Goal: Information Seeking & Learning: Stay updated

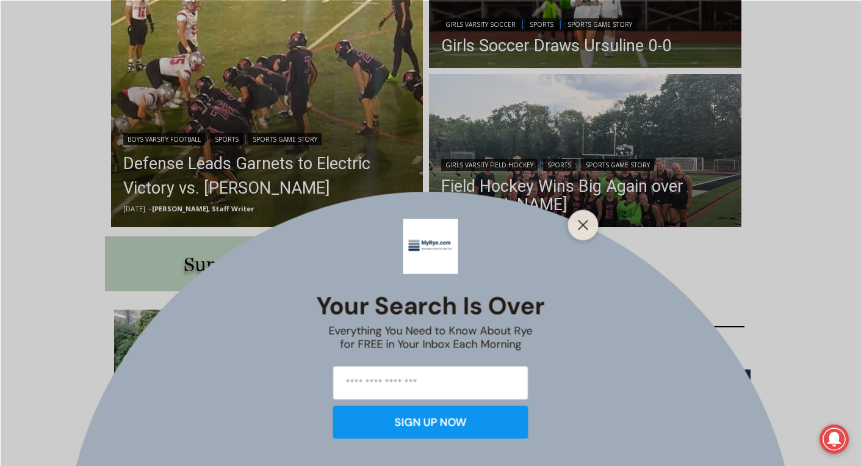
scroll to position [444, 0]
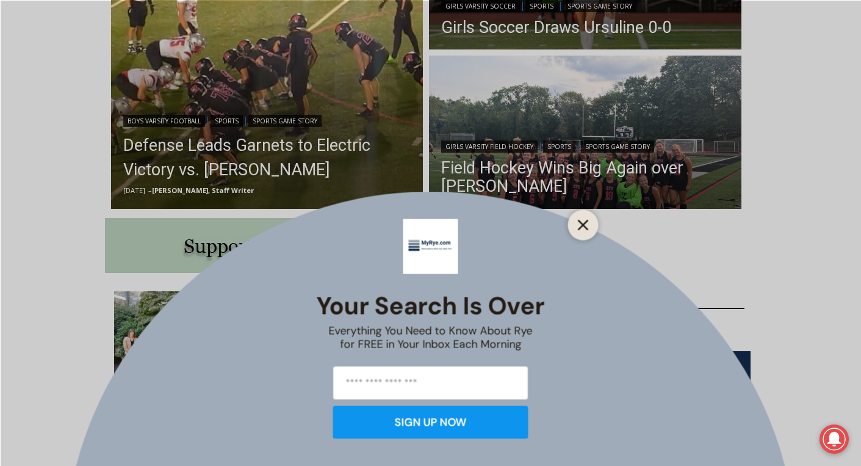
click at [582, 223] on line "Close" at bounding box center [583, 224] width 9 height 9
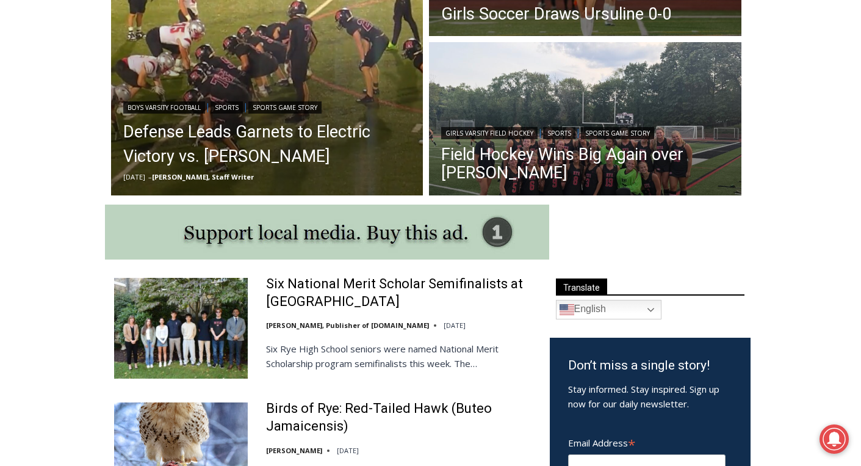
scroll to position [462, 0]
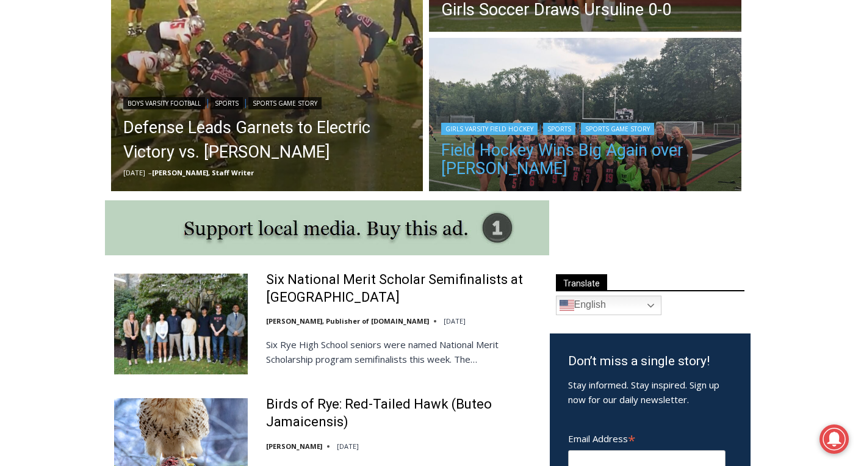
click at [501, 152] on link "Field Hockey Wins Big Again over [PERSON_NAME]" at bounding box center [585, 159] width 288 height 37
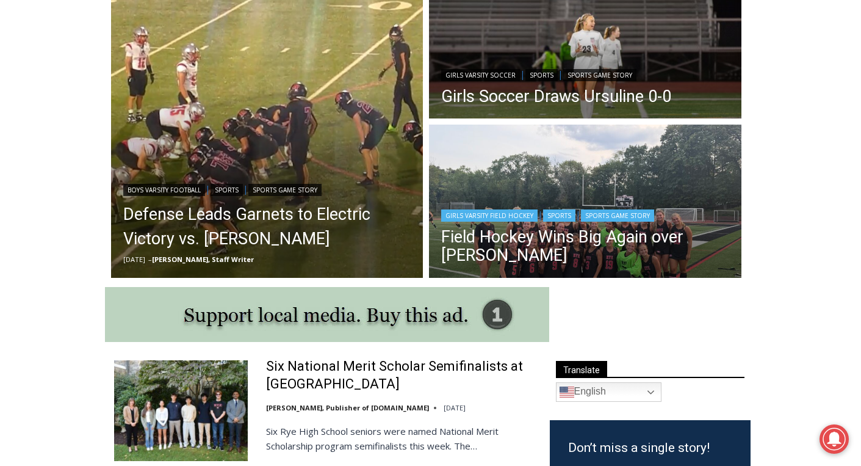
scroll to position [372, 0]
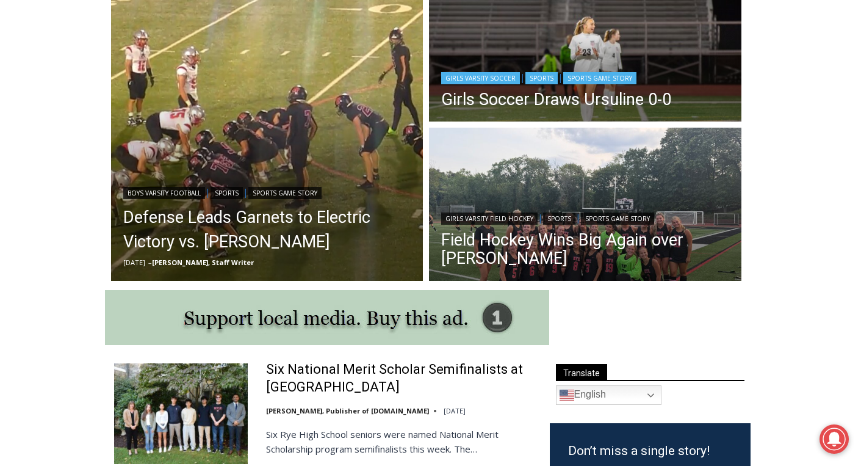
click at [482, 121] on header "Girls Varsity Soccer | Sports | Sports Game Story Girls Soccer Draws Ursuline 0…" at bounding box center [556, 90] width 255 height 69
click at [468, 106] on link "Girls Soccer Draws Ursuline 0-0" at bounding box center [556, 99] width 230 height 18
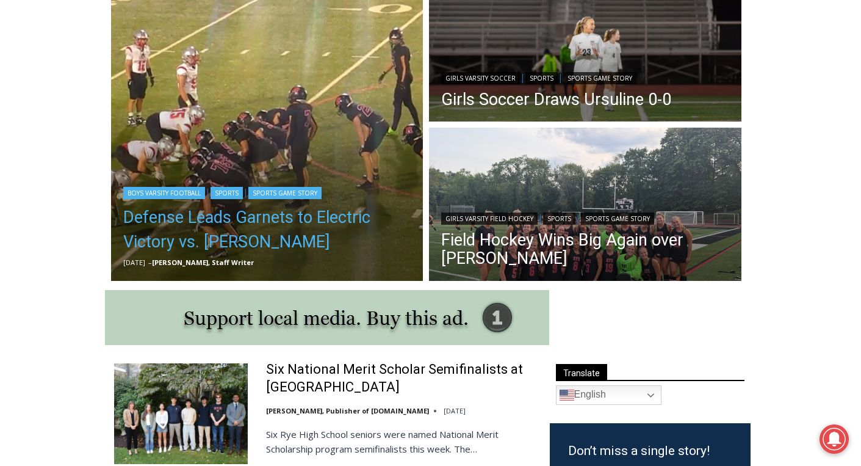
click at [240, 218] on link "Defense Leads Garnets to Electric Victory vs. Somers" at bounding box center [267, 229] width 288 height 49
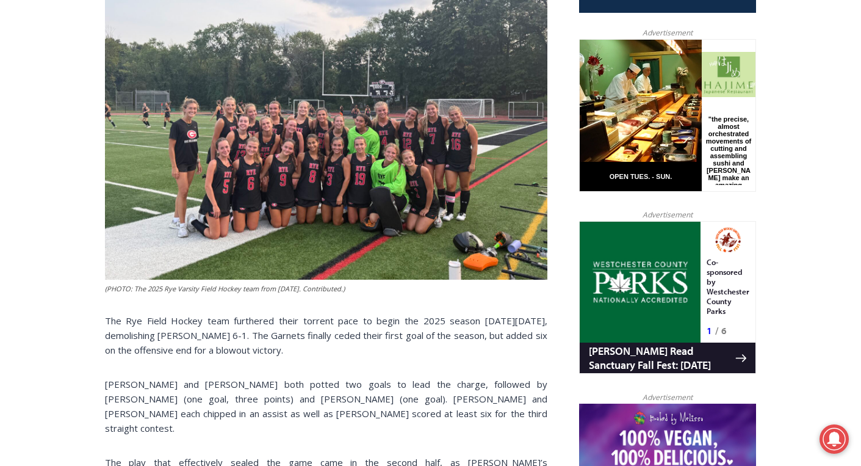
scroll to position [549, 0]
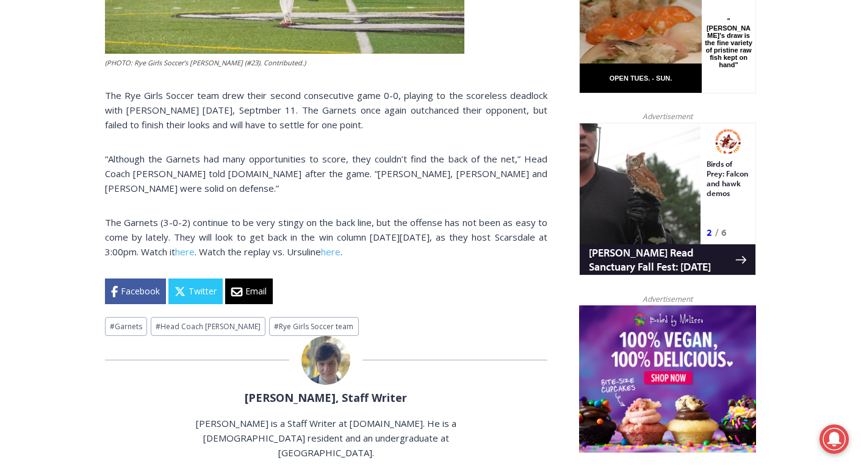
scroll to position [740, 0]
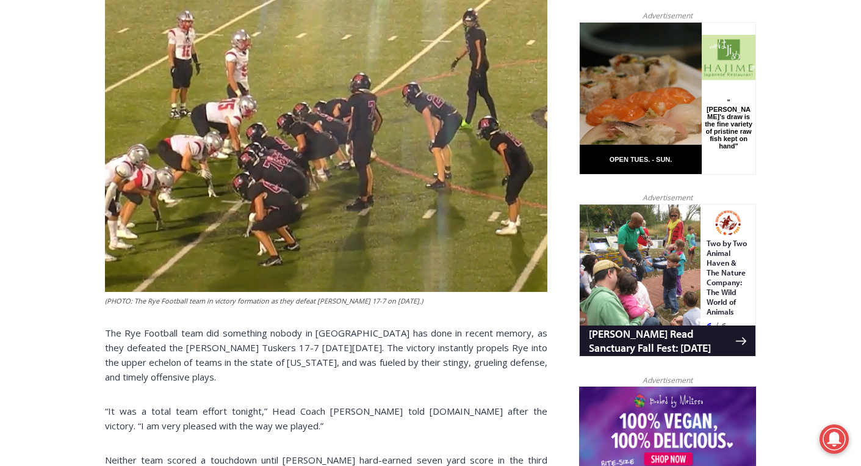
scroll to position [548, 0]
